Goal: Communication & Community: Answer question/provide support

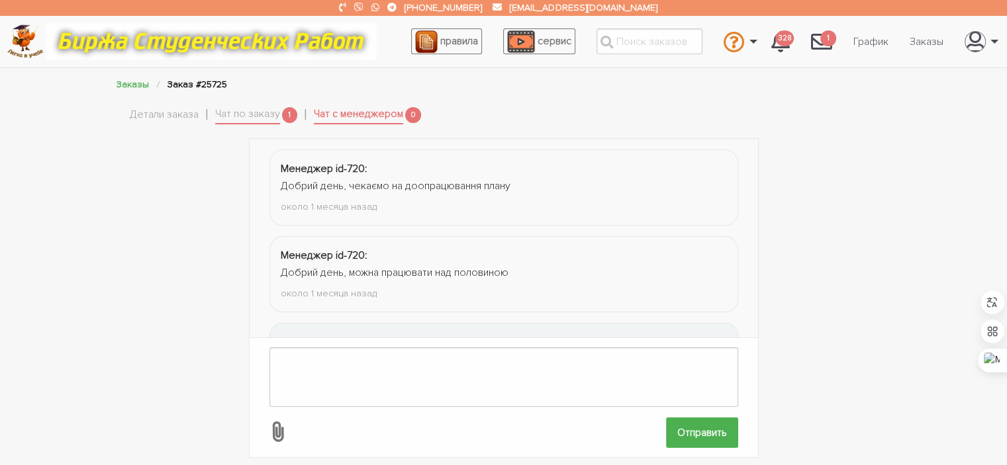
scroll to position [1695, 0]
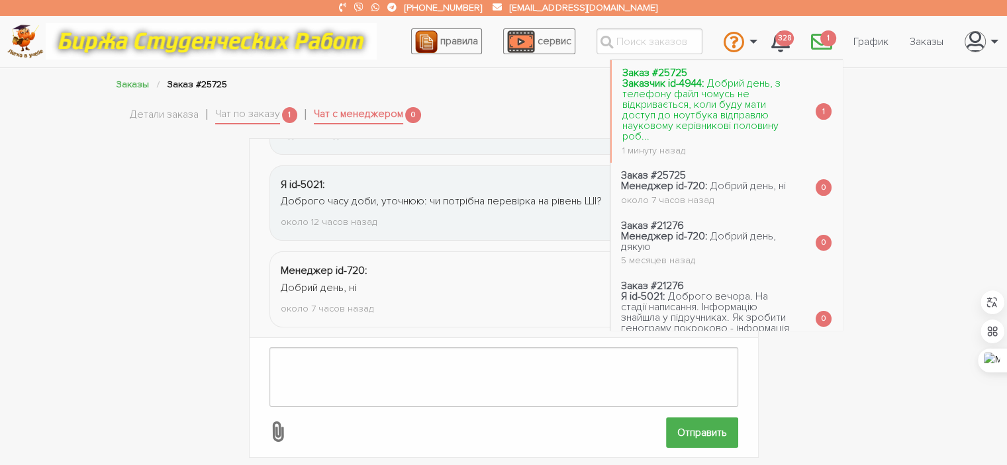
click at [763, 104] on link "Заказ #25725 Заказчик id-4944: Добрий день, з телефону файл чомусь не відкриває…" at bounding box center [708, 111] width 193 height 103
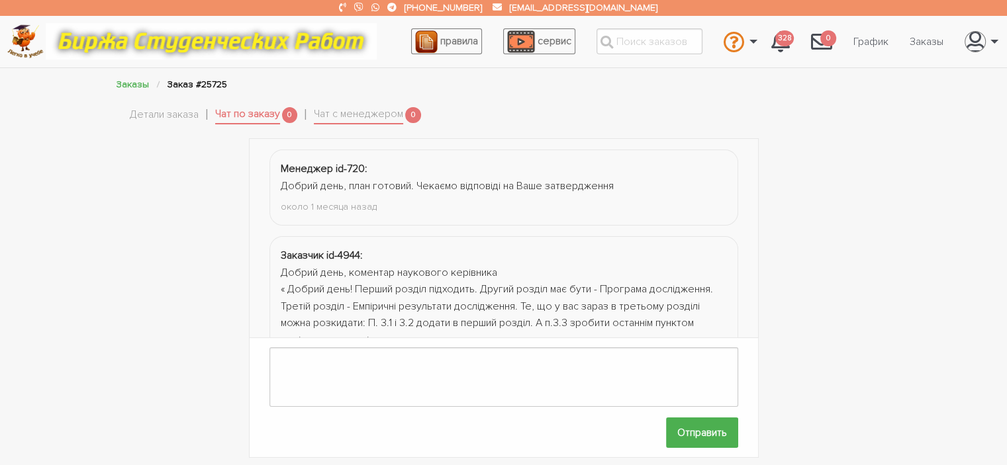
scroll to position [474, 0]
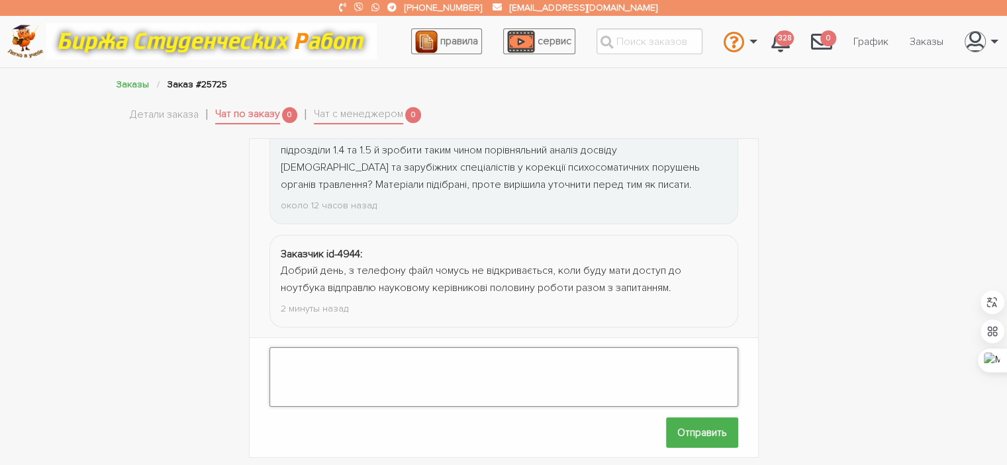
click at [469, 350] on textarea at bounding box center [503, 378] width 469 height 60
type textarea "т"
type textarea "Дякую."
click at [707, 426] on input "Отправить" at bounding box center [702, 433] width 72 height 30
